Goal: Navigation & Orientation: Find specific page/section

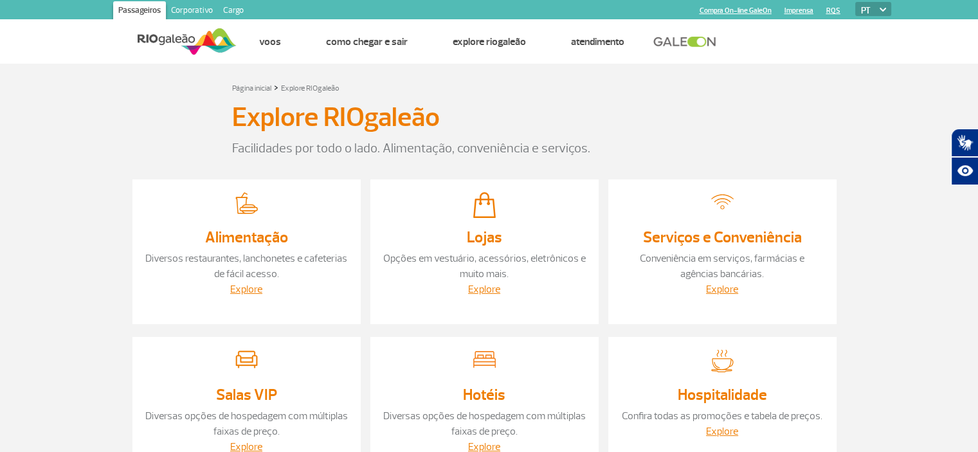
click at [677, 42] on link at bounding box center [687, 42] width 69 height 12
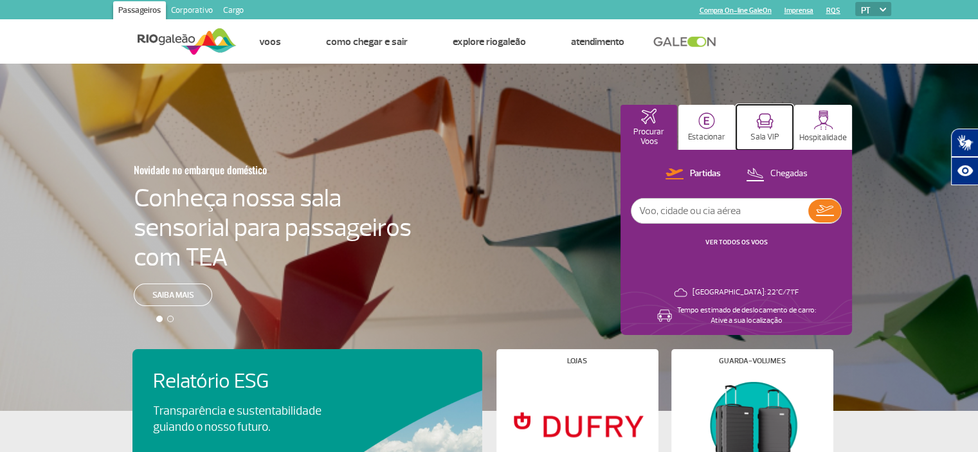
click at [777, 116] on button "Sala VIP" at bounding box center [764, 127] width 57 height 45
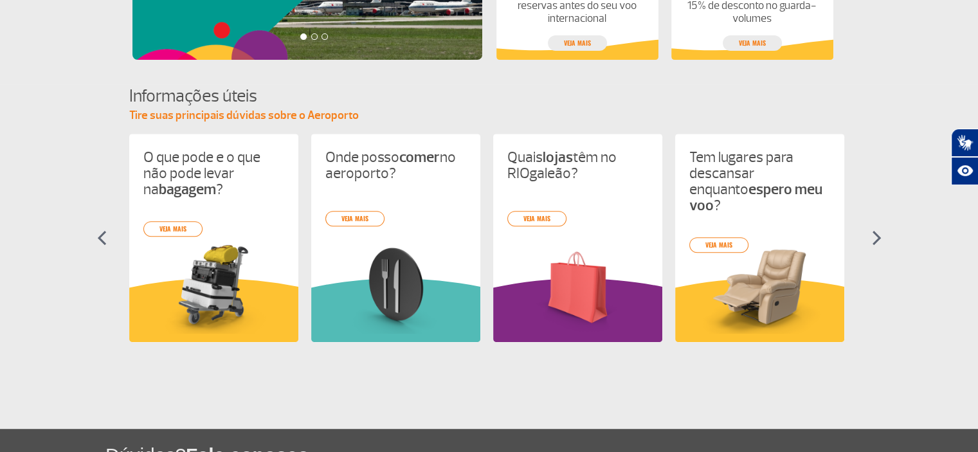
scroll to position [322, 0]
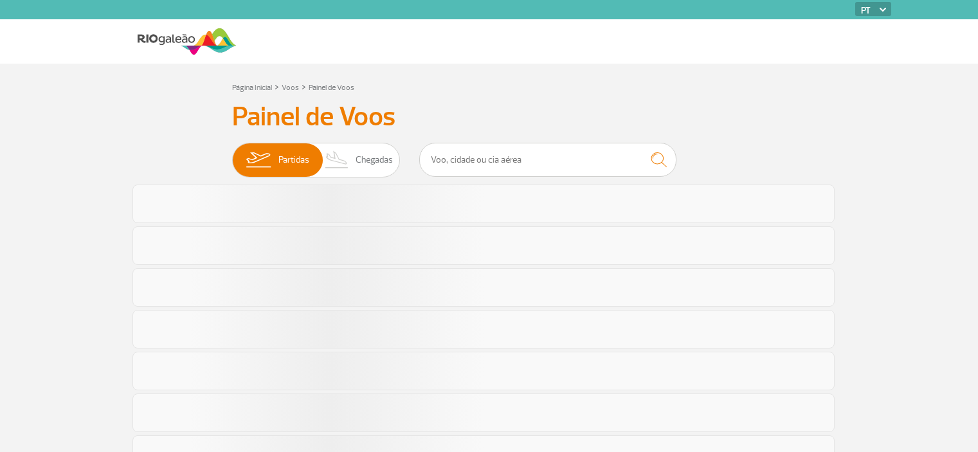
click at [208, 219] on div at bounding box center [483, 204] width 702 height 39
